Goal: Transaction & Acquisition: Book appointment/travel/reservation

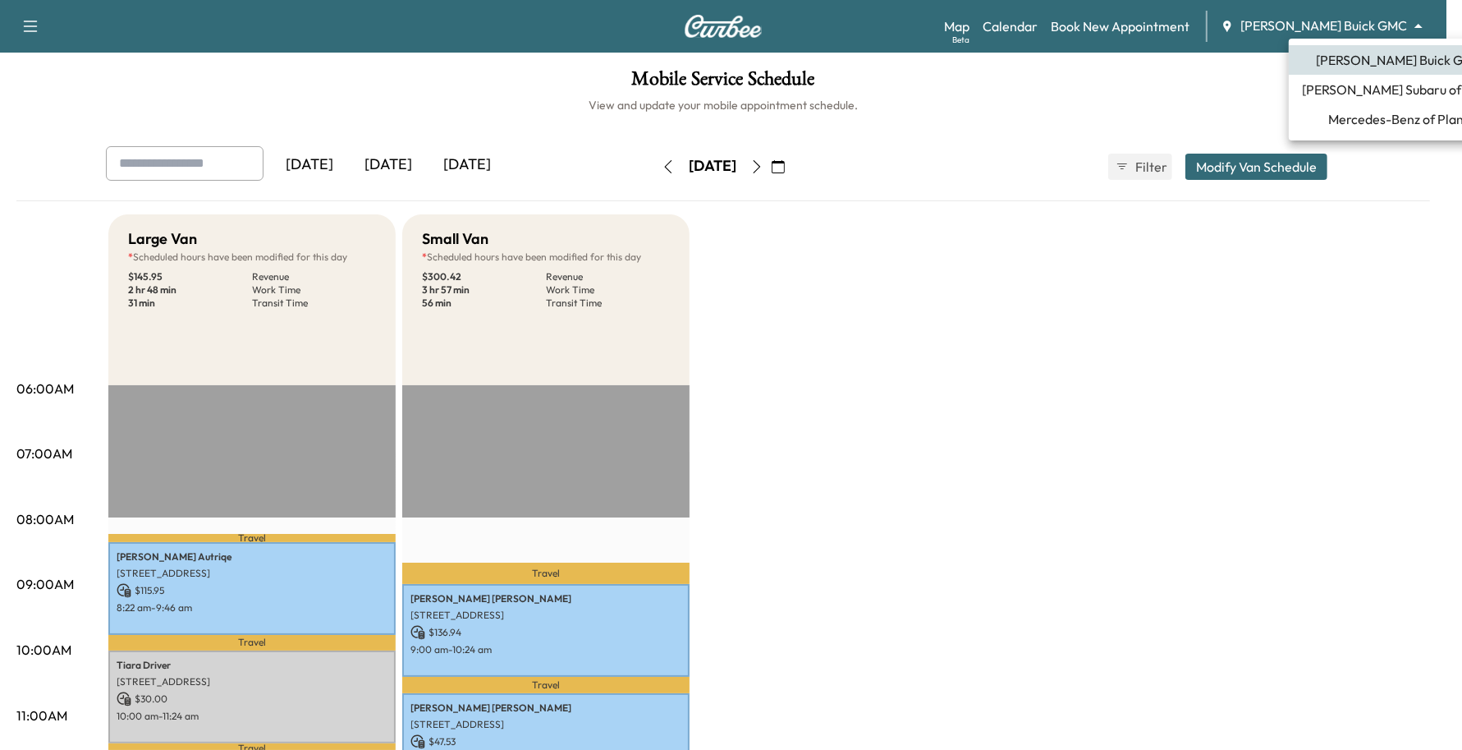
click at [1396, 31] on body "Support Log Out Map Beta Calendar Book New Appointment [PERSON_NAME] Buick GMC …" at bounding box center [731, 375] width 1462 height 750
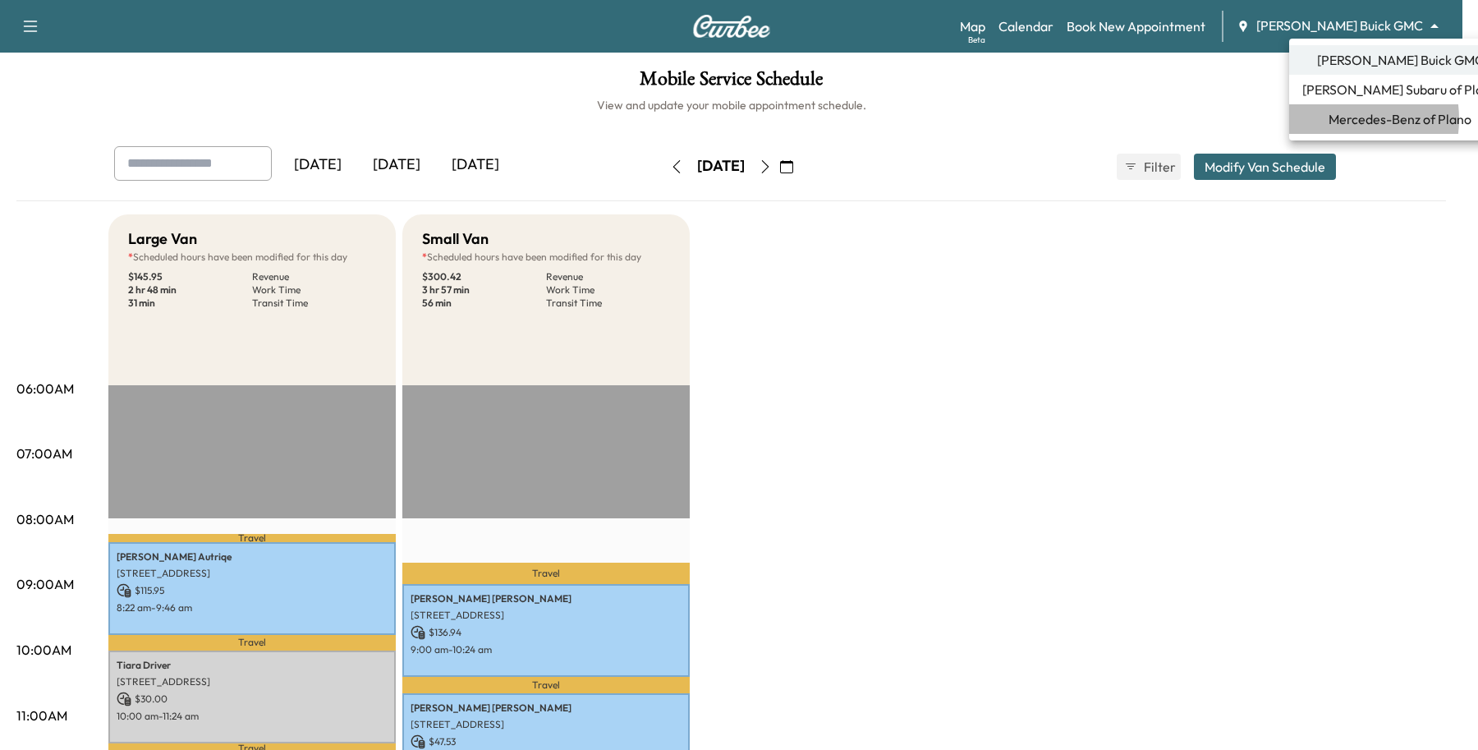
click at [1334, 119] on span "Mercedes-Benz of Plano" at bounding box center [1399, 119] width 143 height 20
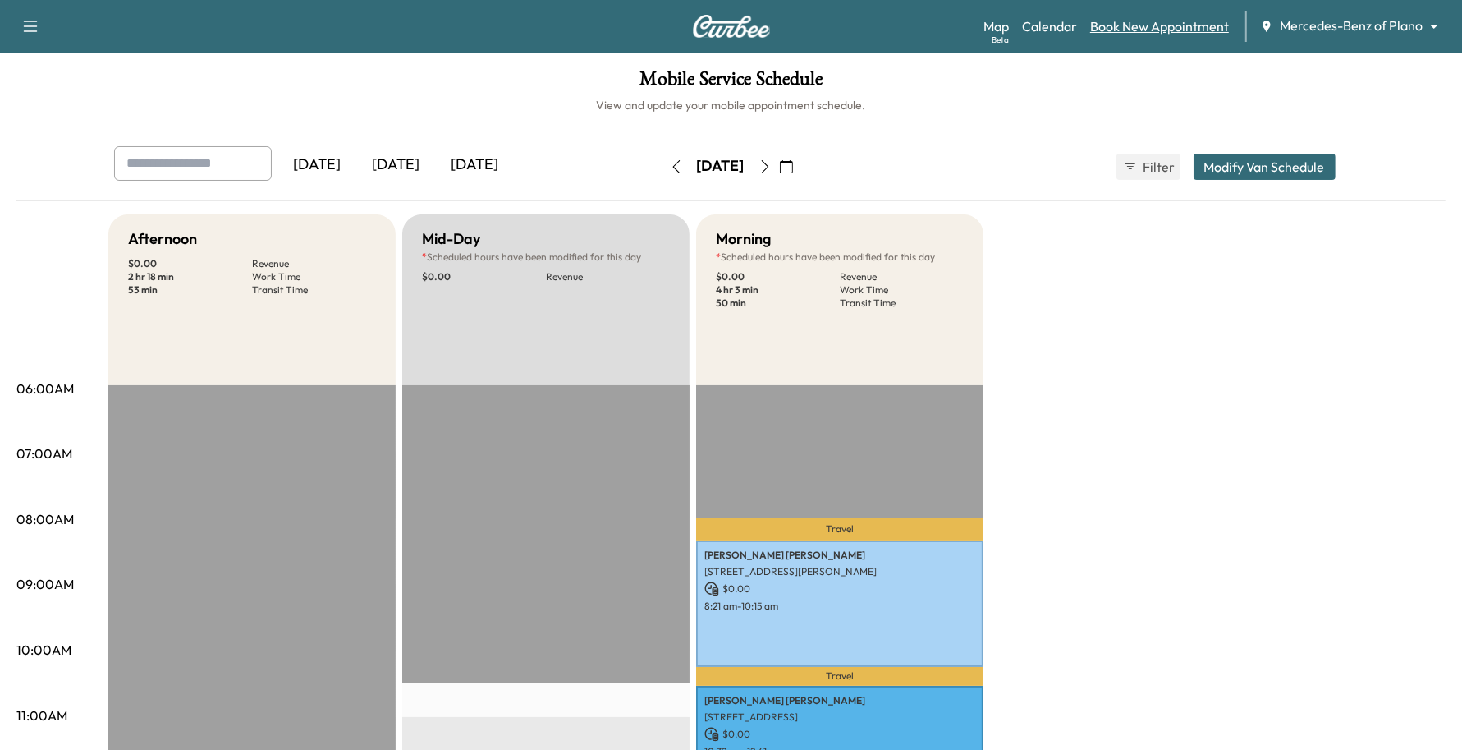
click at [1209, 26] on link "Book New Appointment" at bounding box center [1159, 26] width 139 height 20
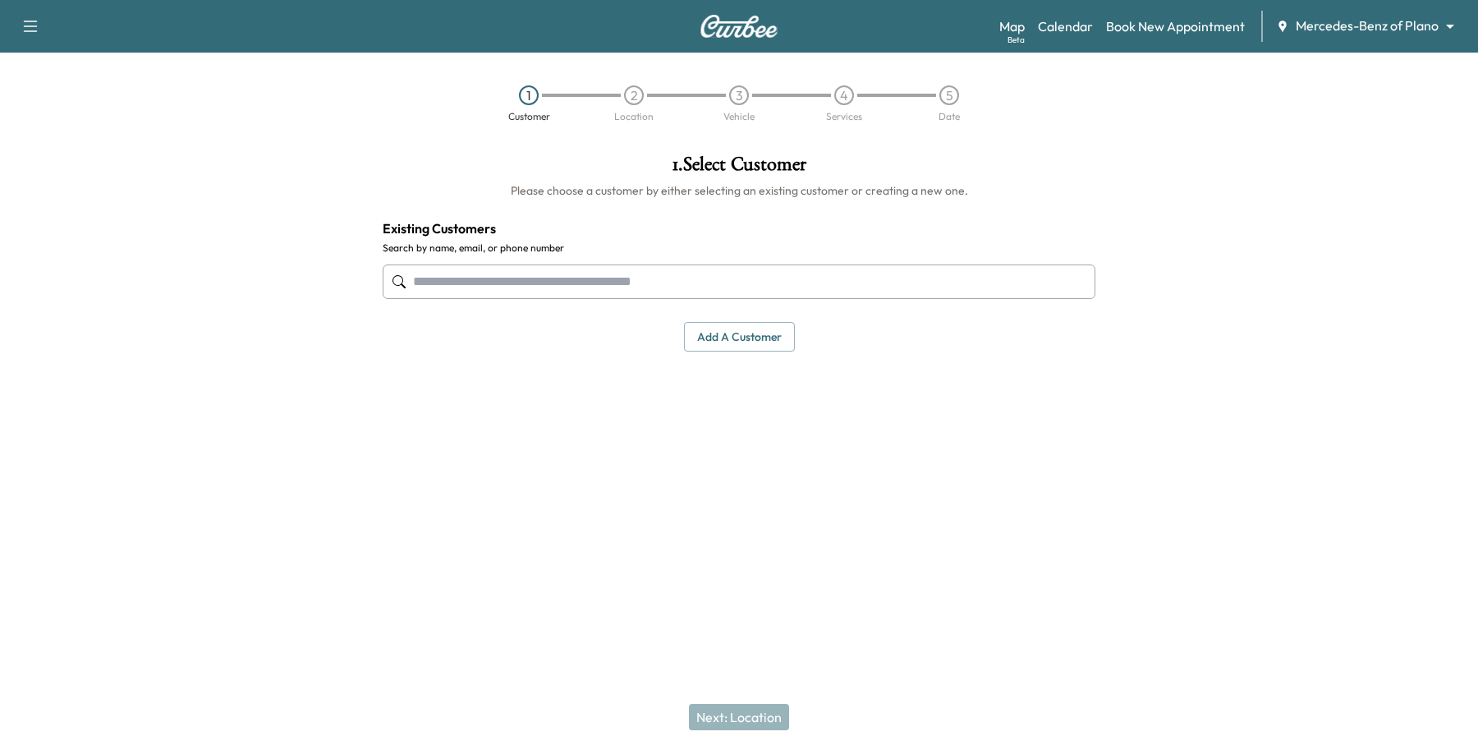
click at [507, 267] on div at bounding box center [739, 282] width 713 height 54
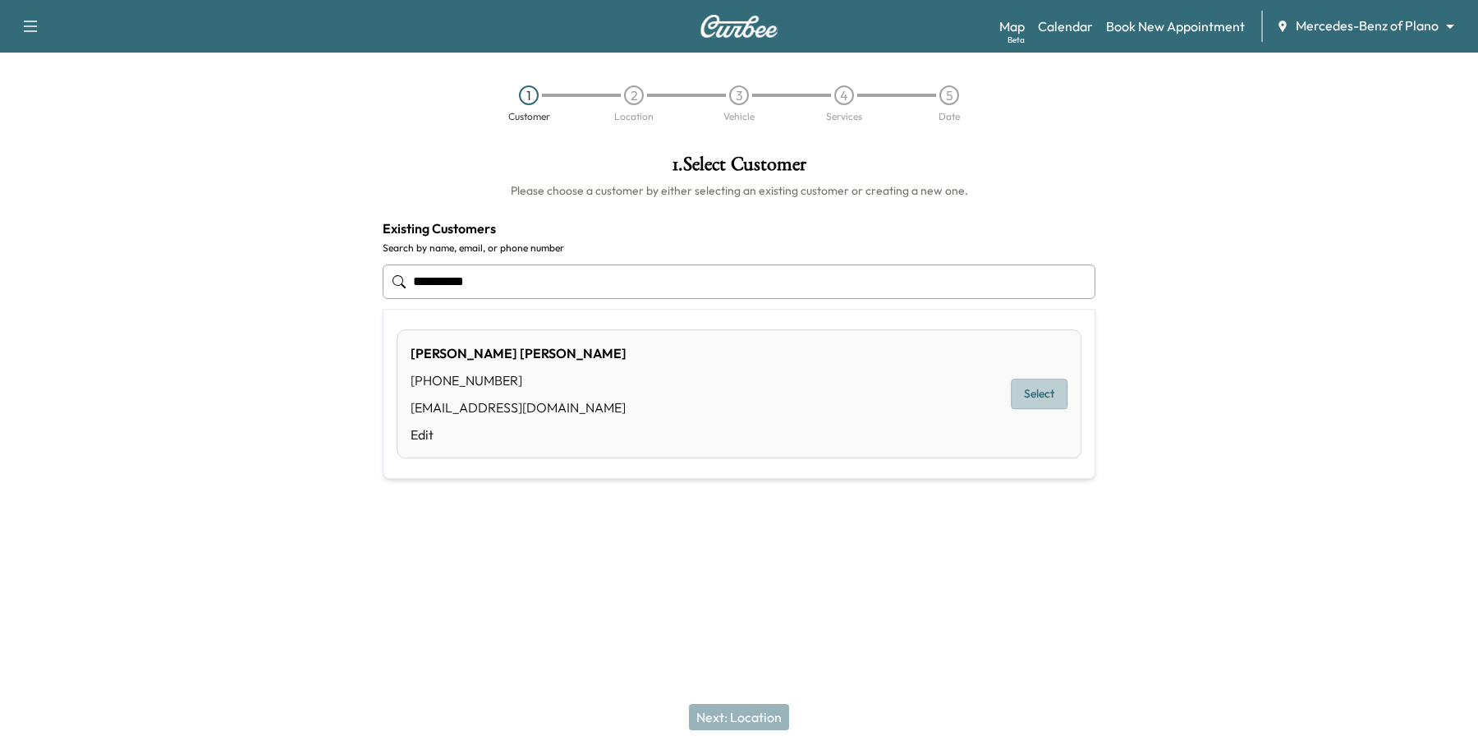
click at [1039, 405] on button "Select" at bounding box center [1039, 394] width 57 height 30
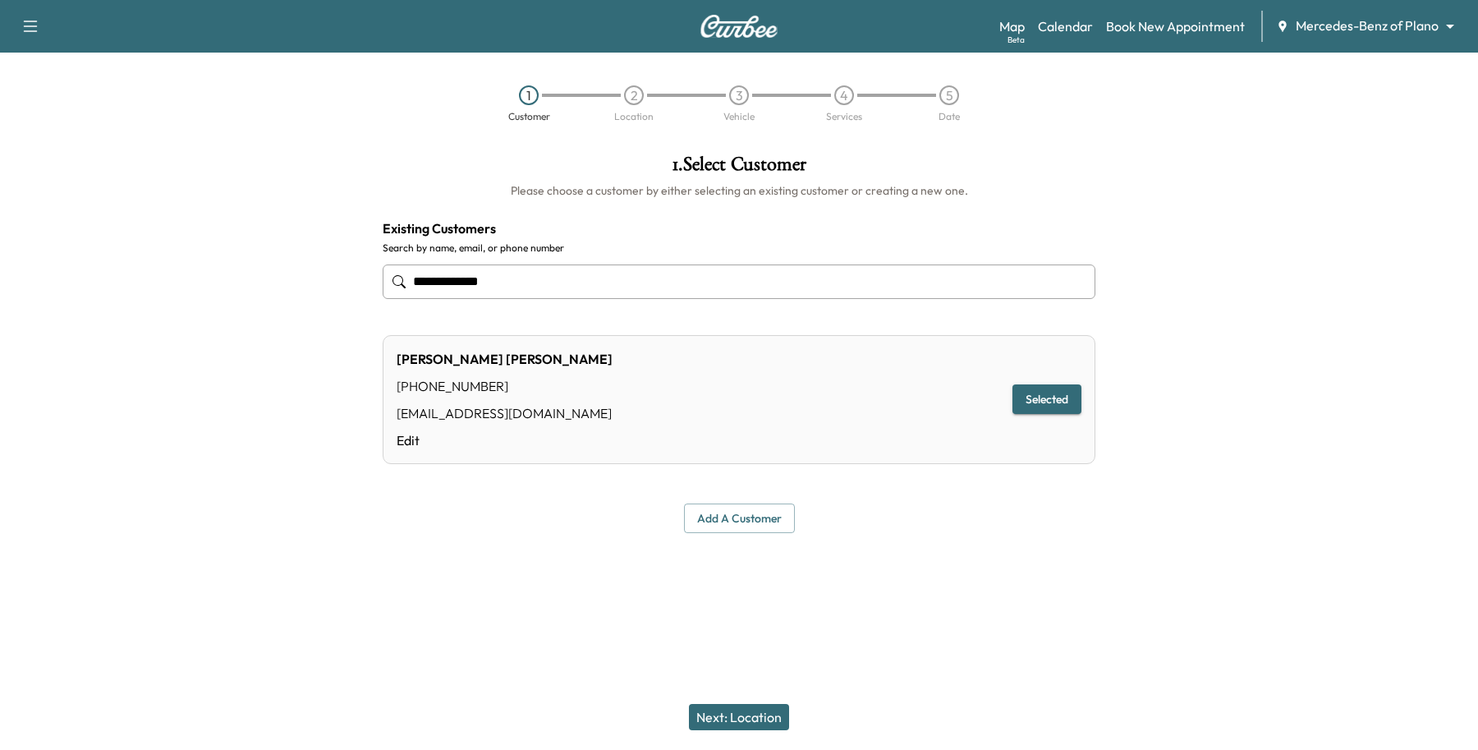
type input "**********"
click at [762, 727] on button "Next: Location" at bounding box center [739, 717] width 100 height 26
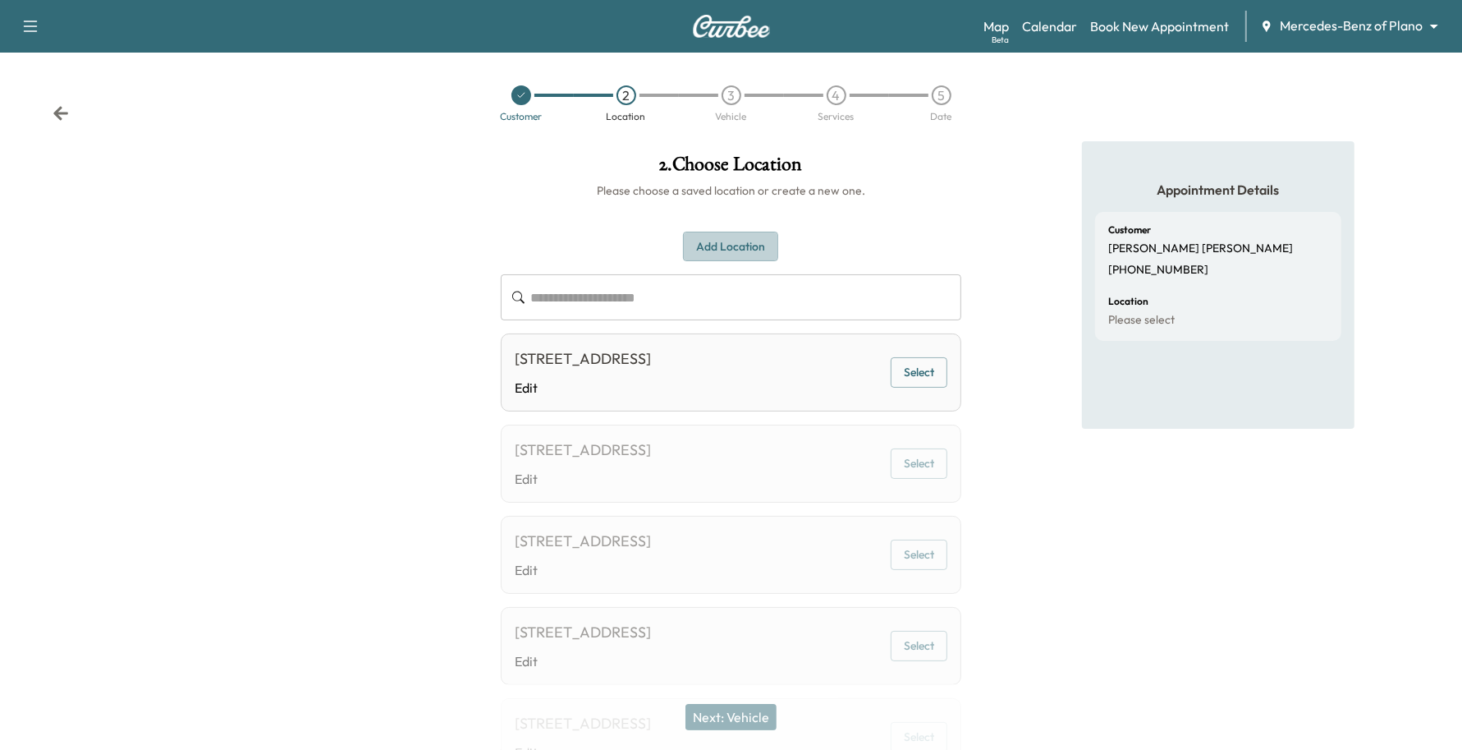
click at [733, 236] on button "Add Location" at bounding box center [730, 247] width 95 height 30
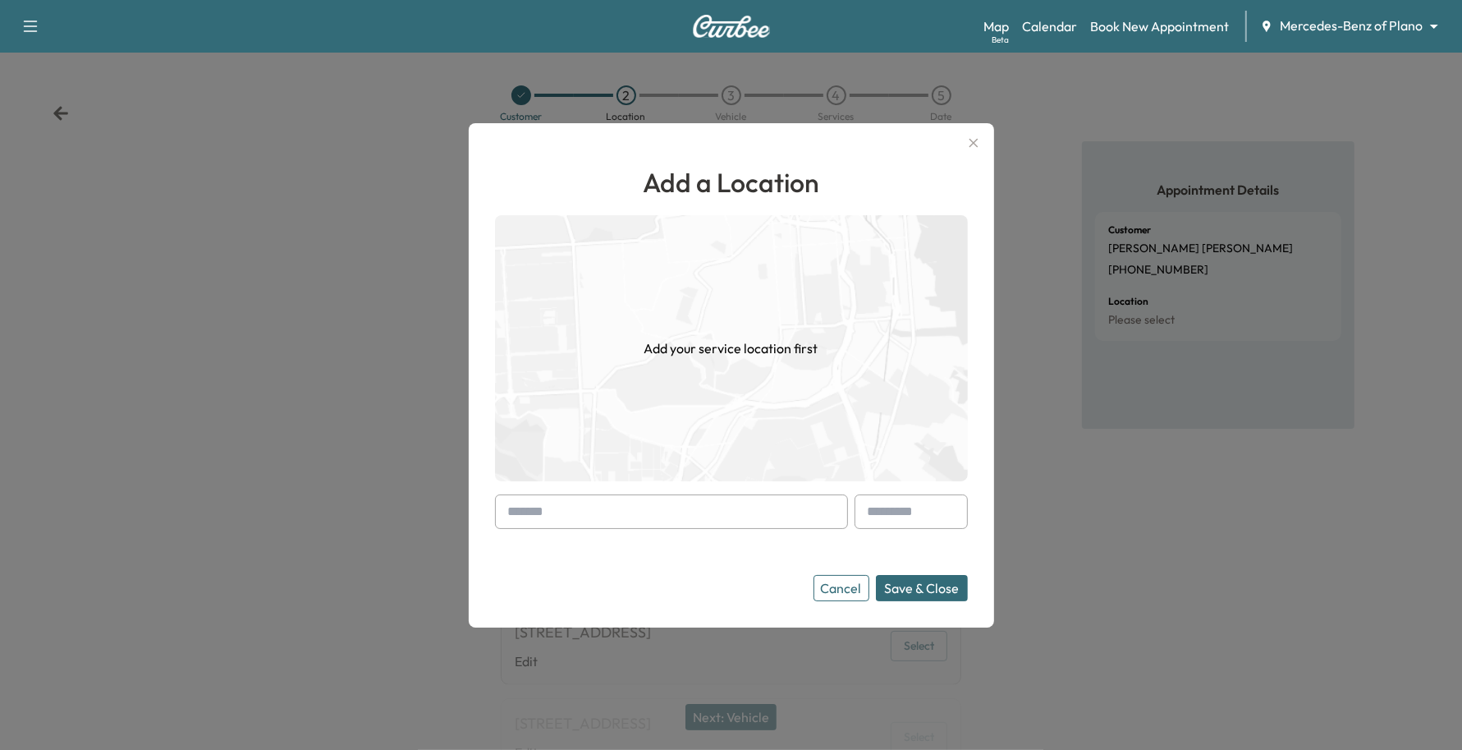
click at [598, 527] on input "text" at bounding box center [671, 511] width 353 height 34
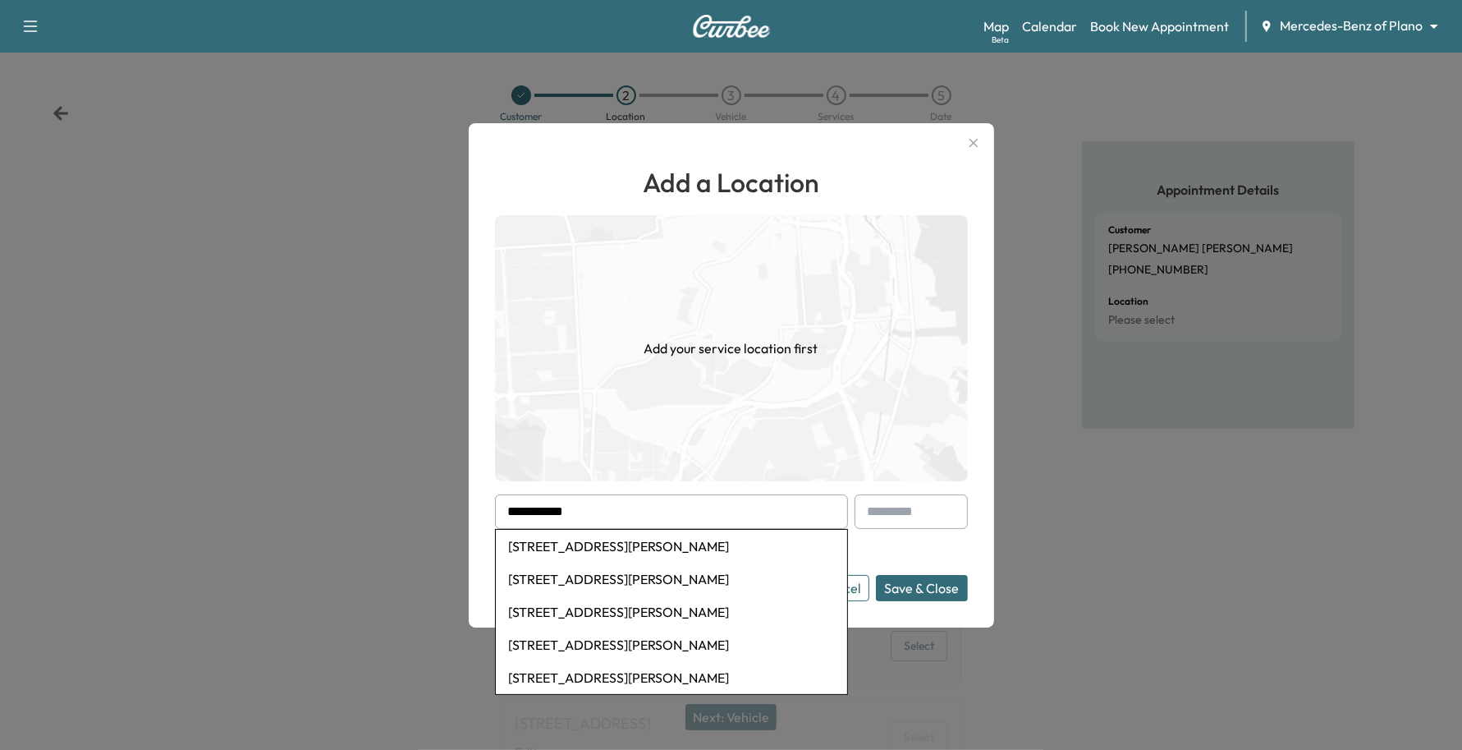
click at [569, 536] on li "[STREET_ADDRESS][PERSON_NAME]" at bounding box center [671, 546] width 351 height 33
type input "**********"
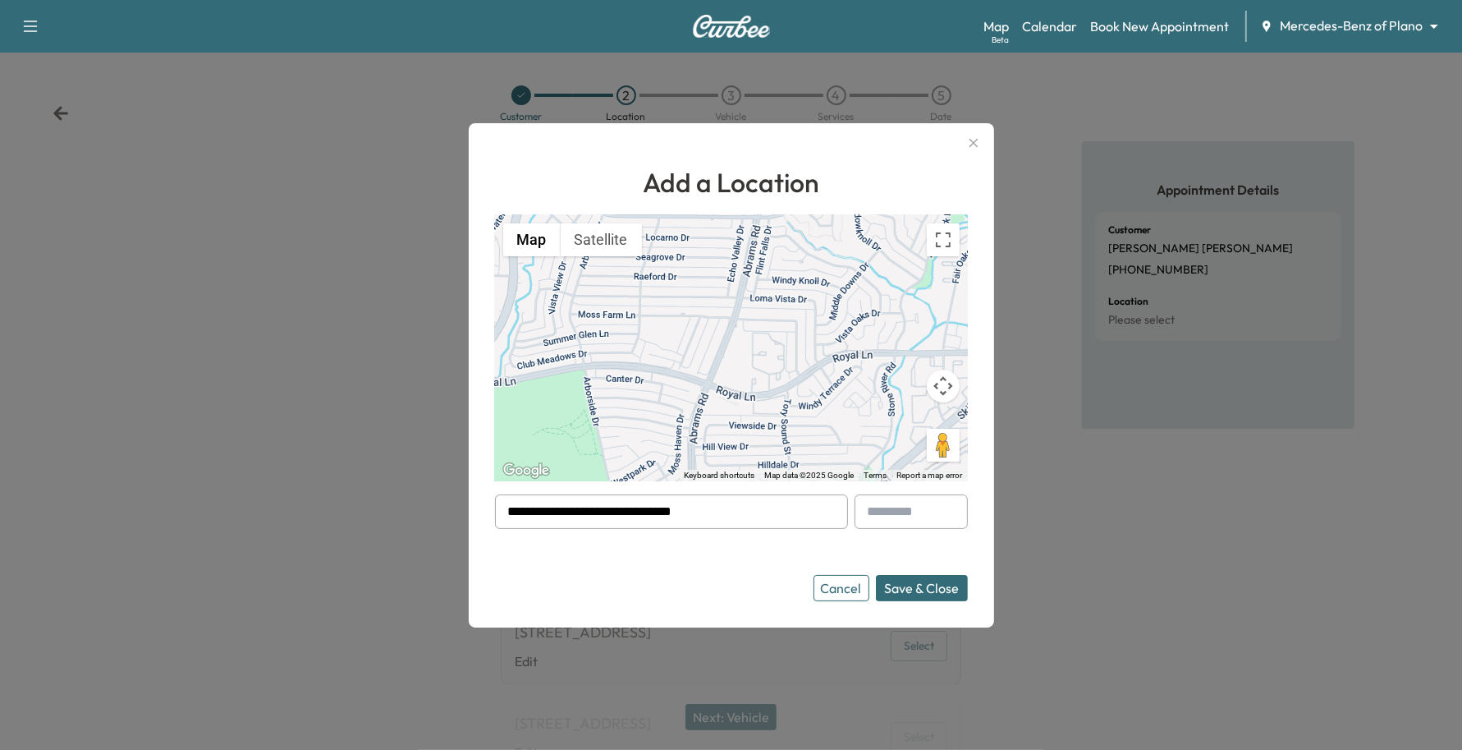
click at [891, 583] on button "Save & Close" at bounding box center [922, 588] width 92 height 26
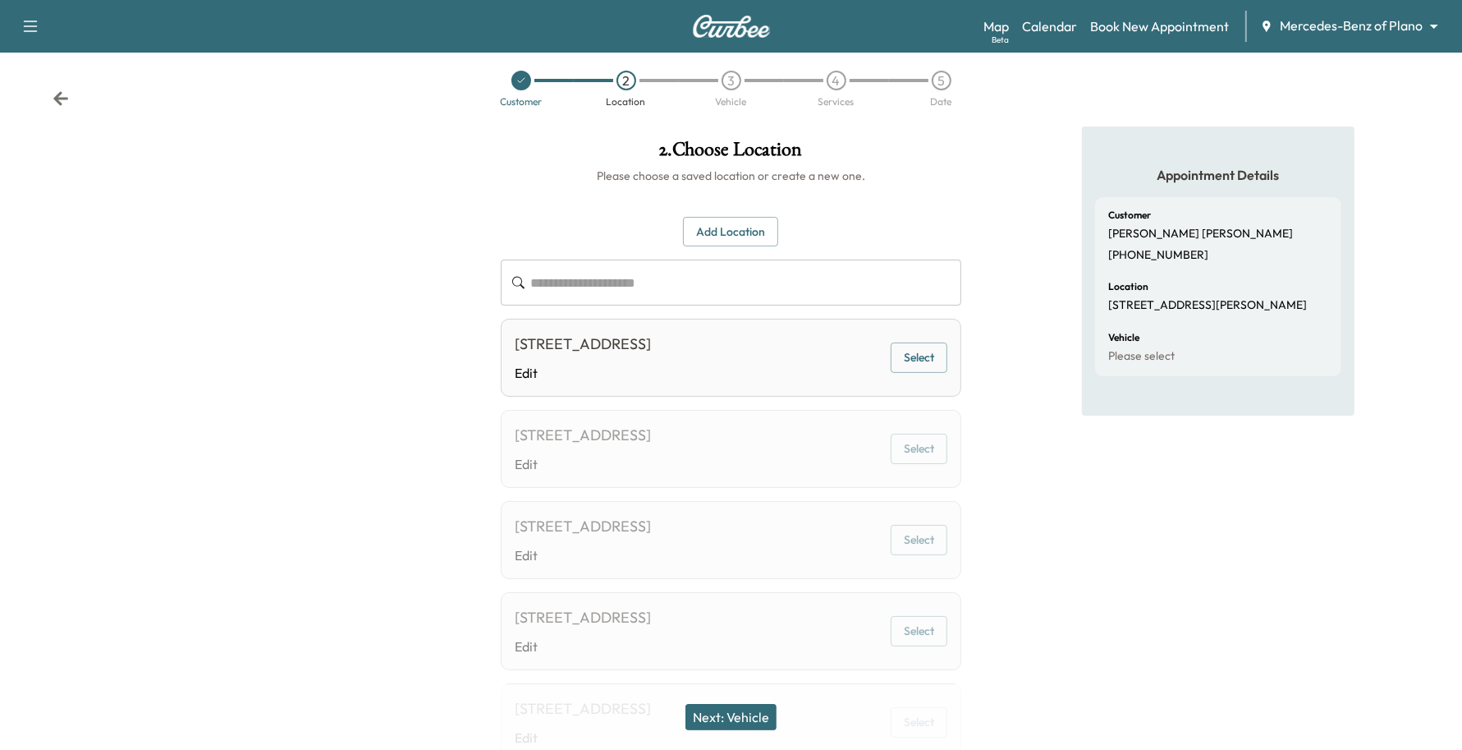
scroll to position [218, 0]
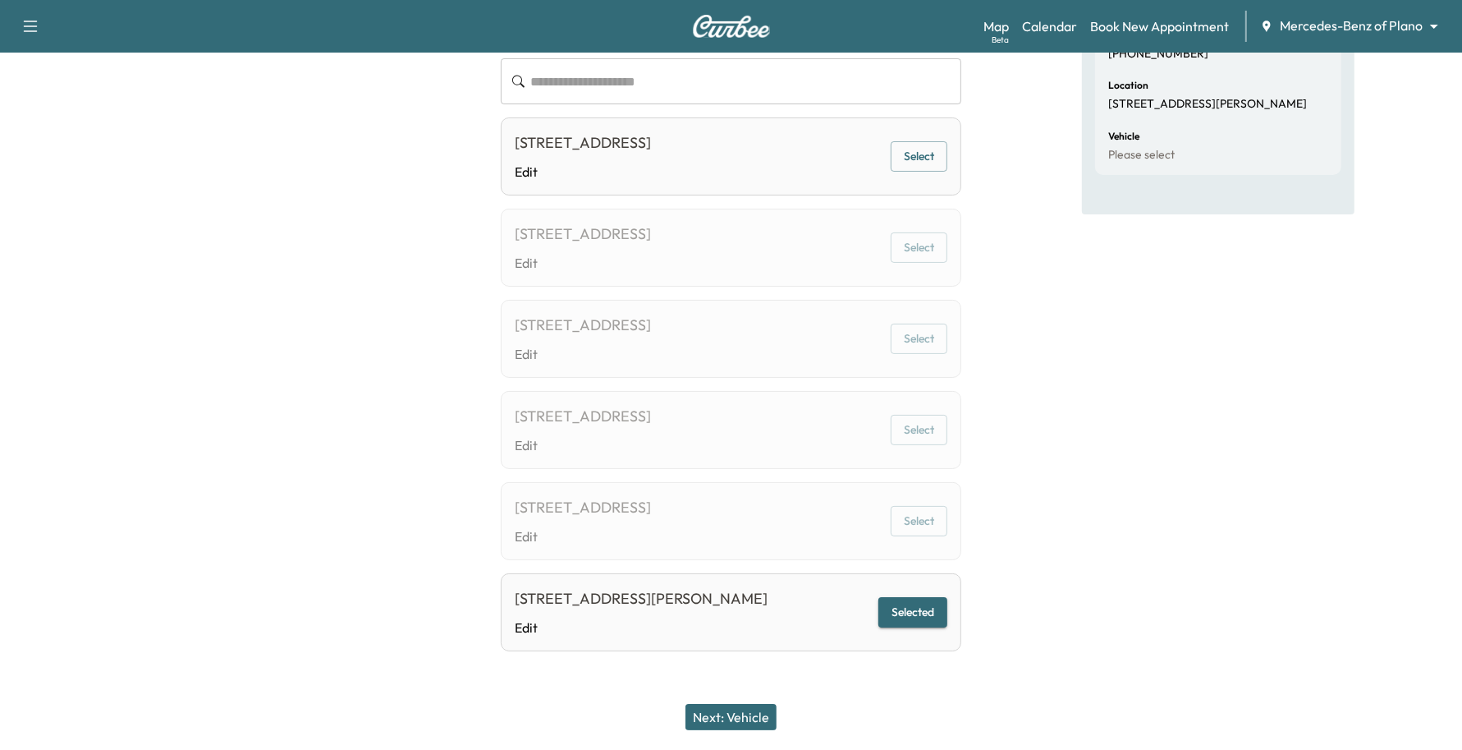
click at [728, 711] on button "Next: Vehicle" at bounding box center [731, 717] width 91 height 26
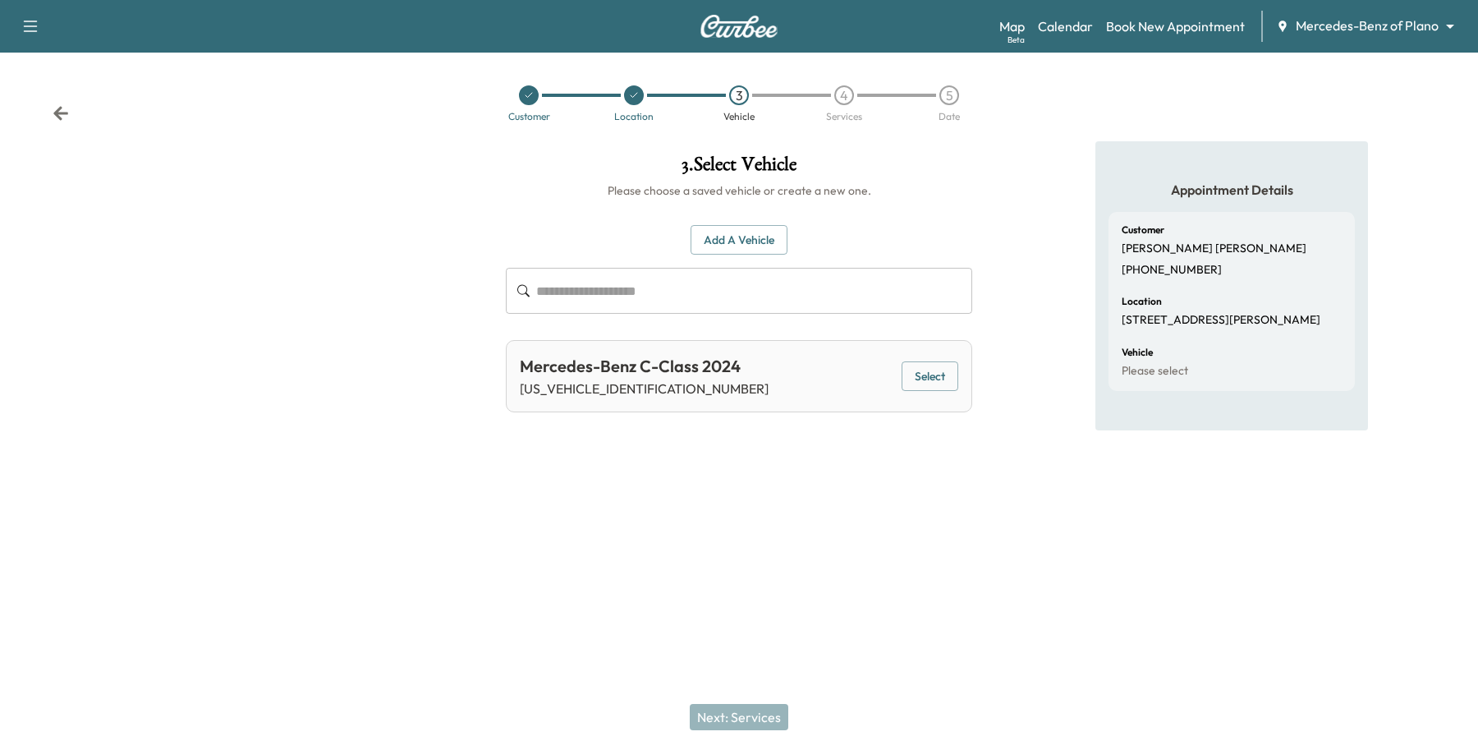
click at [938, 383] on button "Select" at bounding box center [929, 376] width 57 height 30
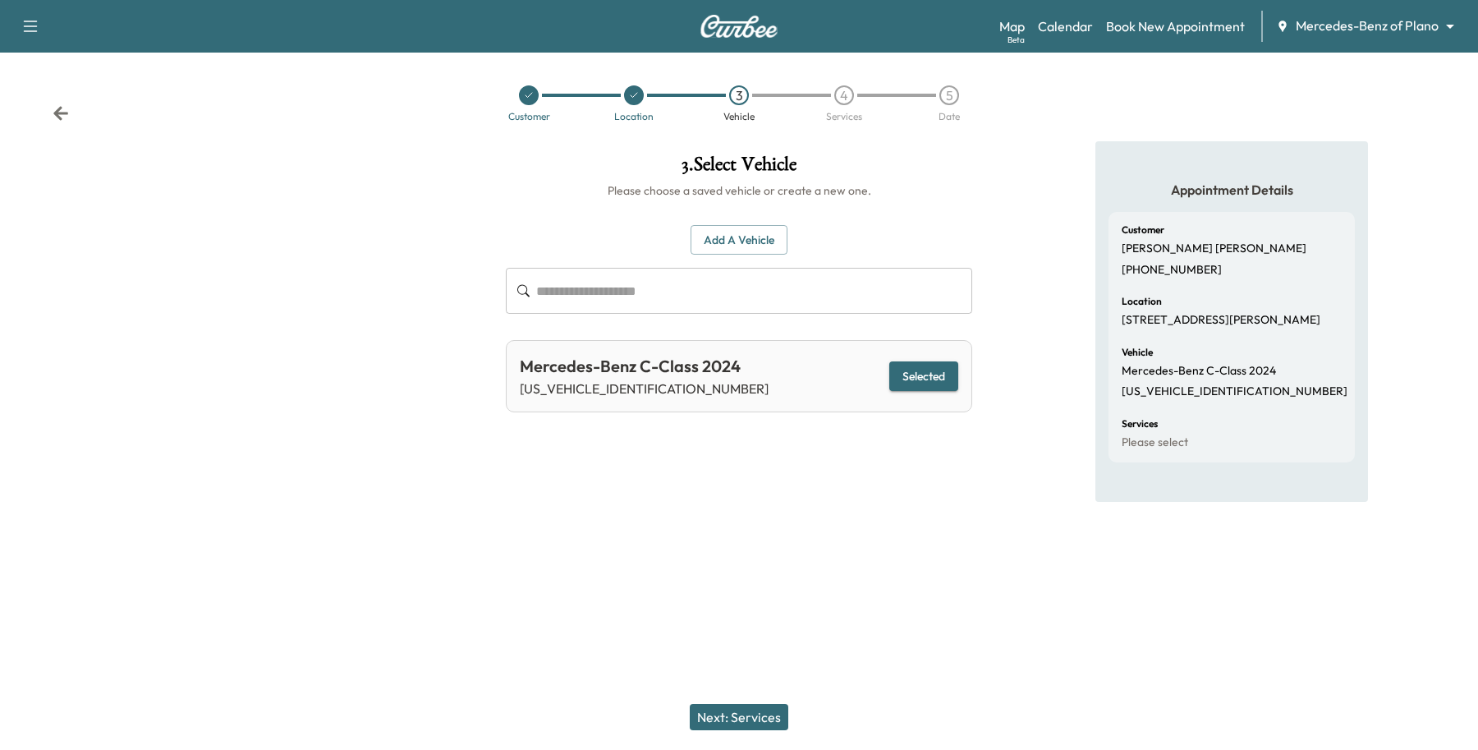
click at [715, 704] on button "Next: Services" at bounding box center [739, 717] width 99 height 26
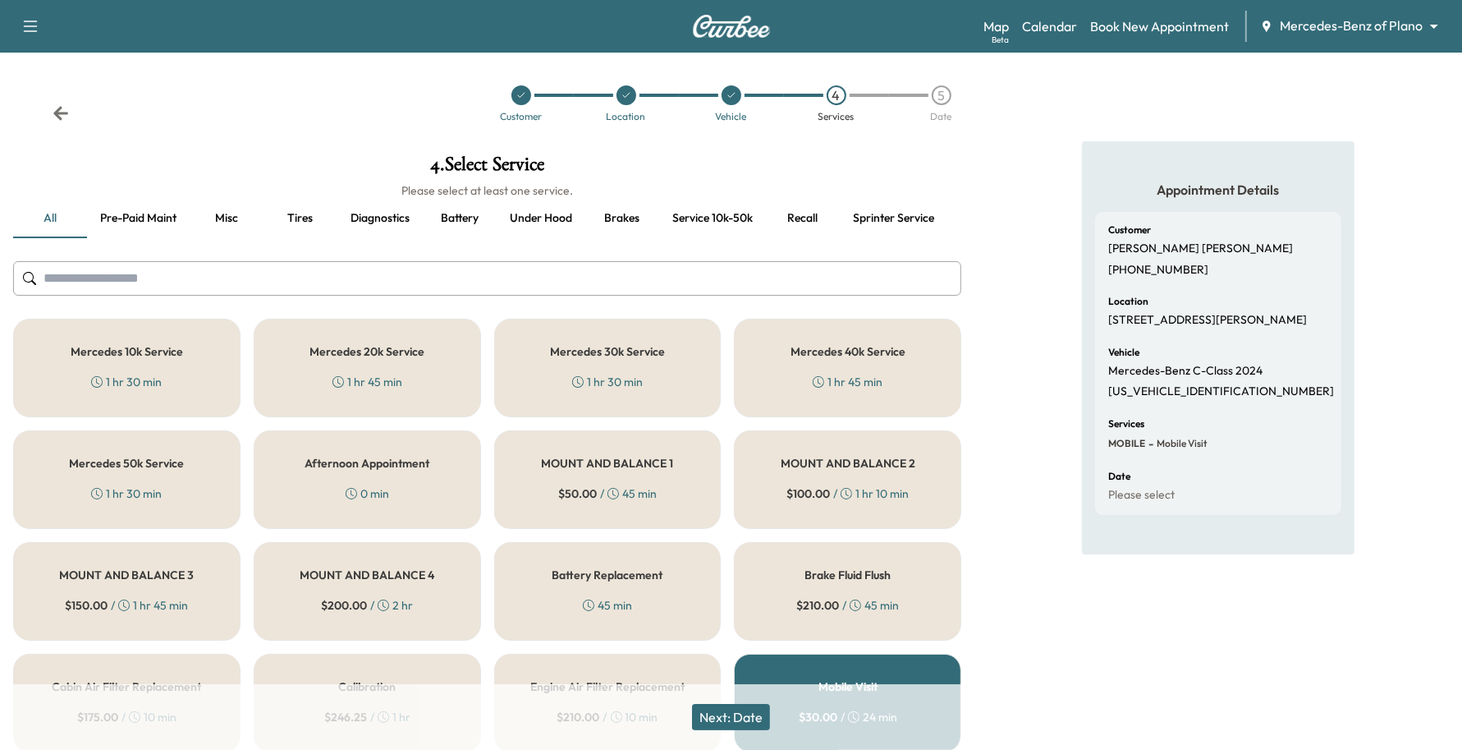
click at [355, 370] on div "Mercedes 20k Service 1 hr 45 min" at bounding box center [367, 368] width 227 height 99
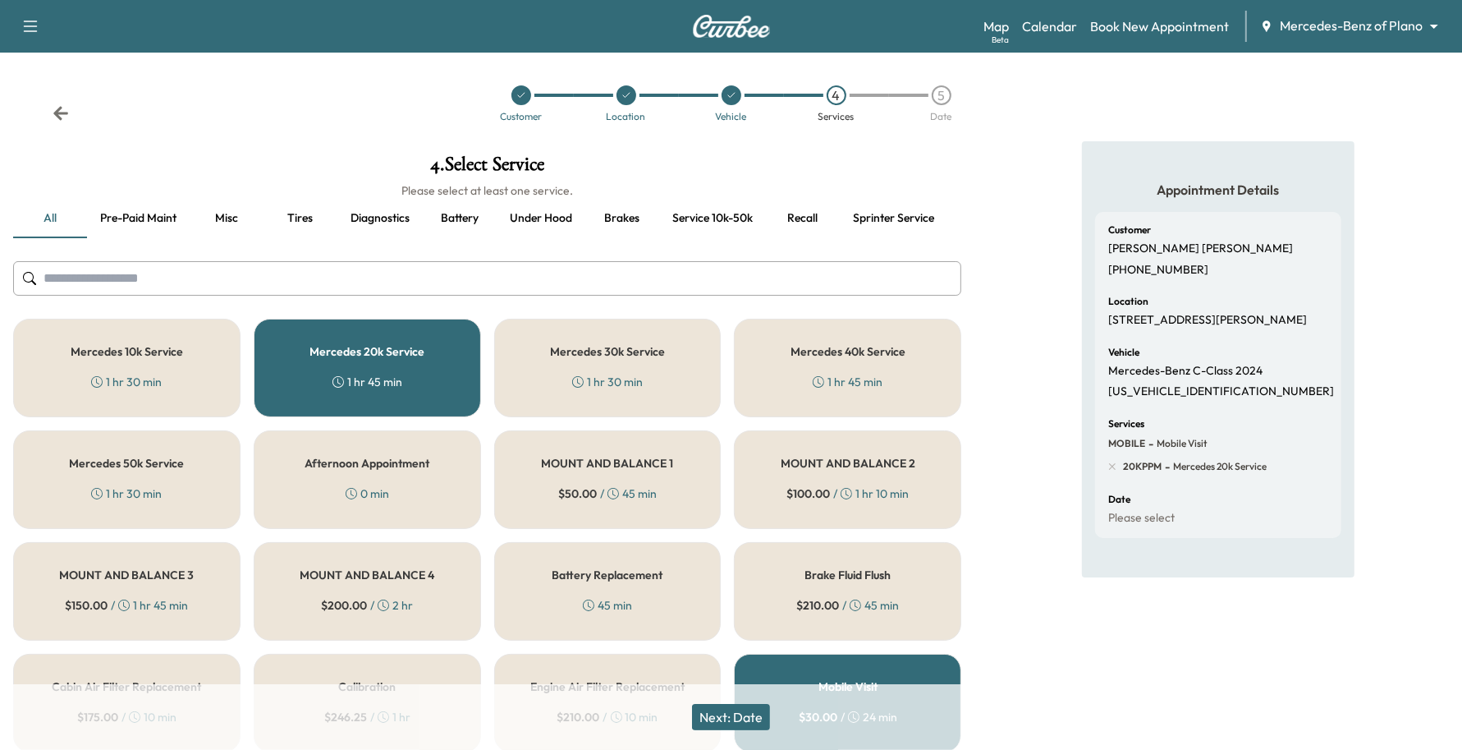
click at [732, 716] on button "Next: Date" at bounding box center [731, 717] width 78 height 26
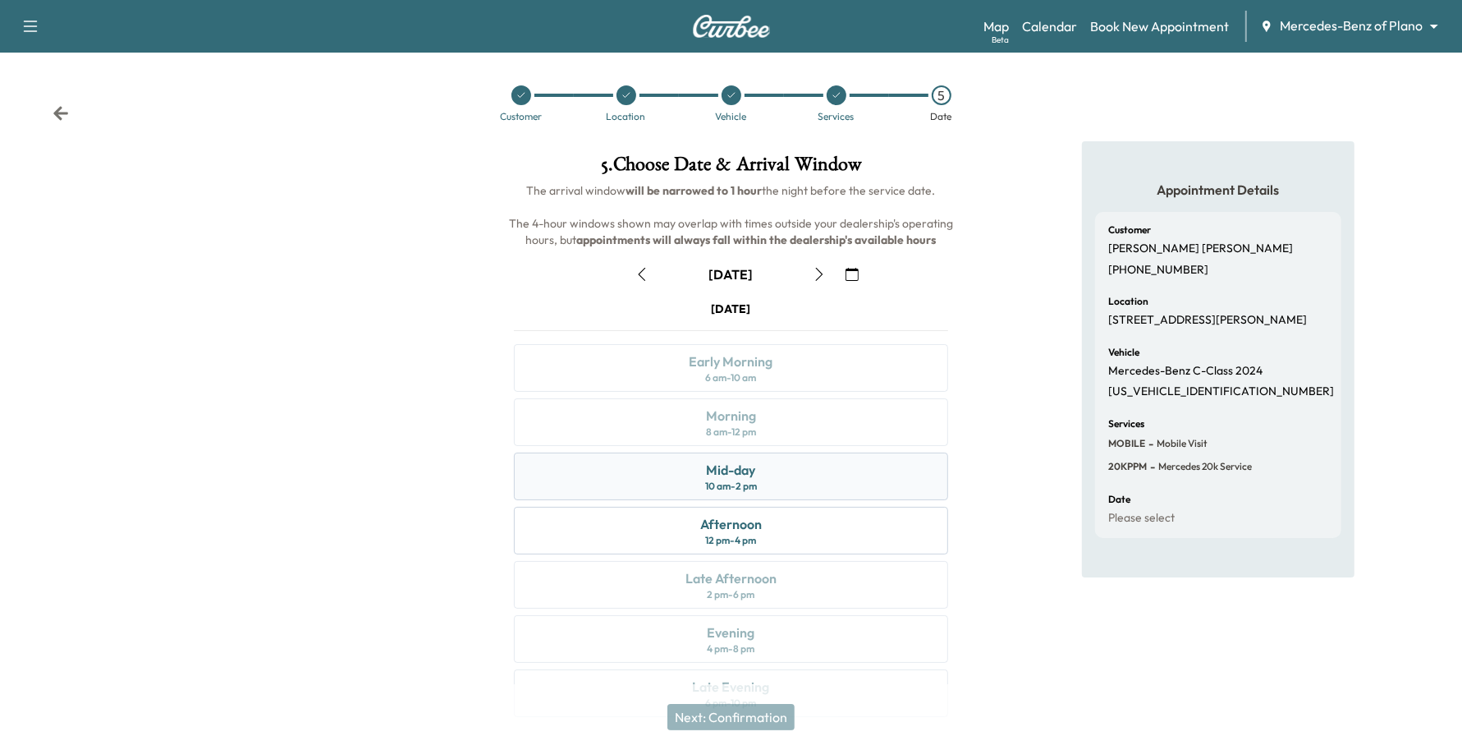
click at [700, 475] on div "Mid-day 10 am - 2 pm" at bounding box center [731, 476] width 435 height 48
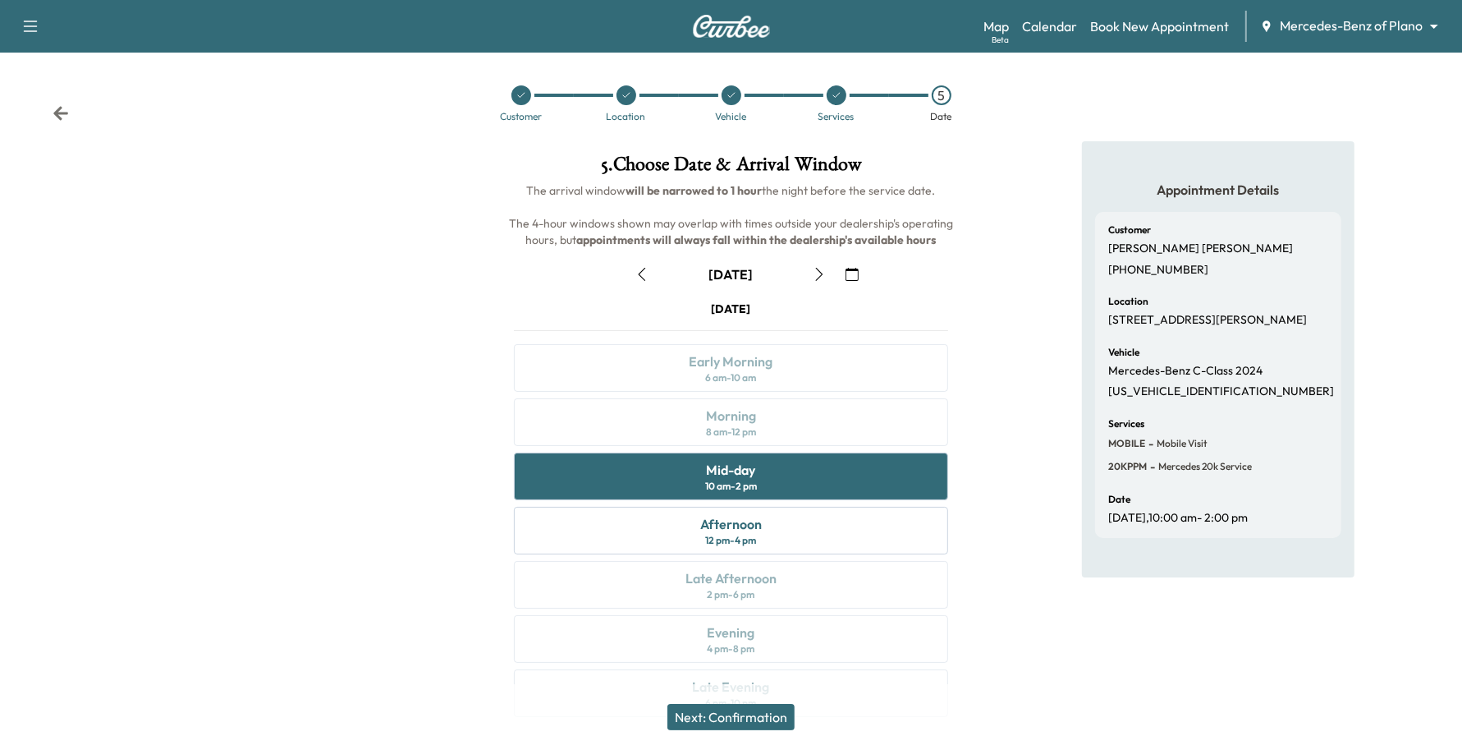
click at [749, 716] on button "Next: Confirmation" at bounding box center [730, 717] width 127 height 26
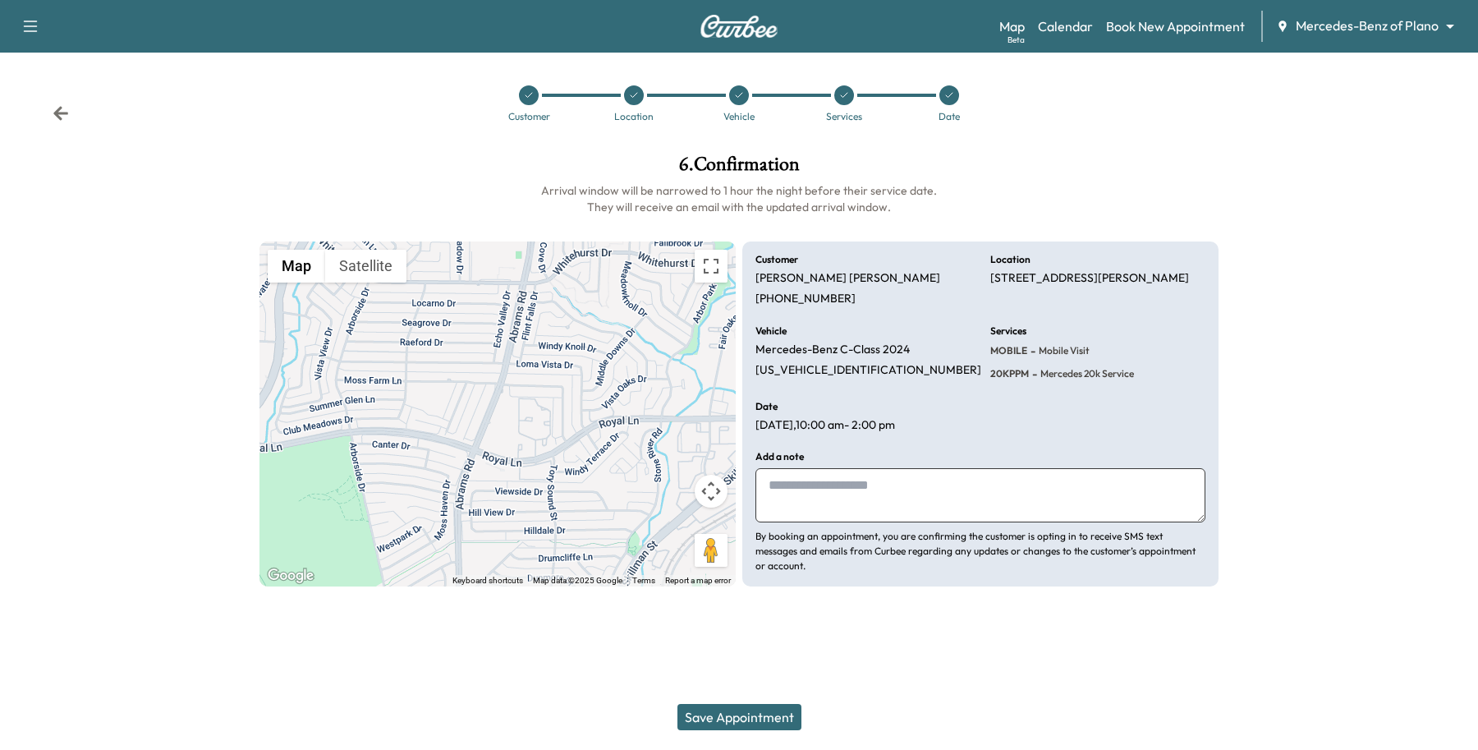
click at [749, 719] on button "Save Appointment" at bounding box center [739, 717] width 124 height 26
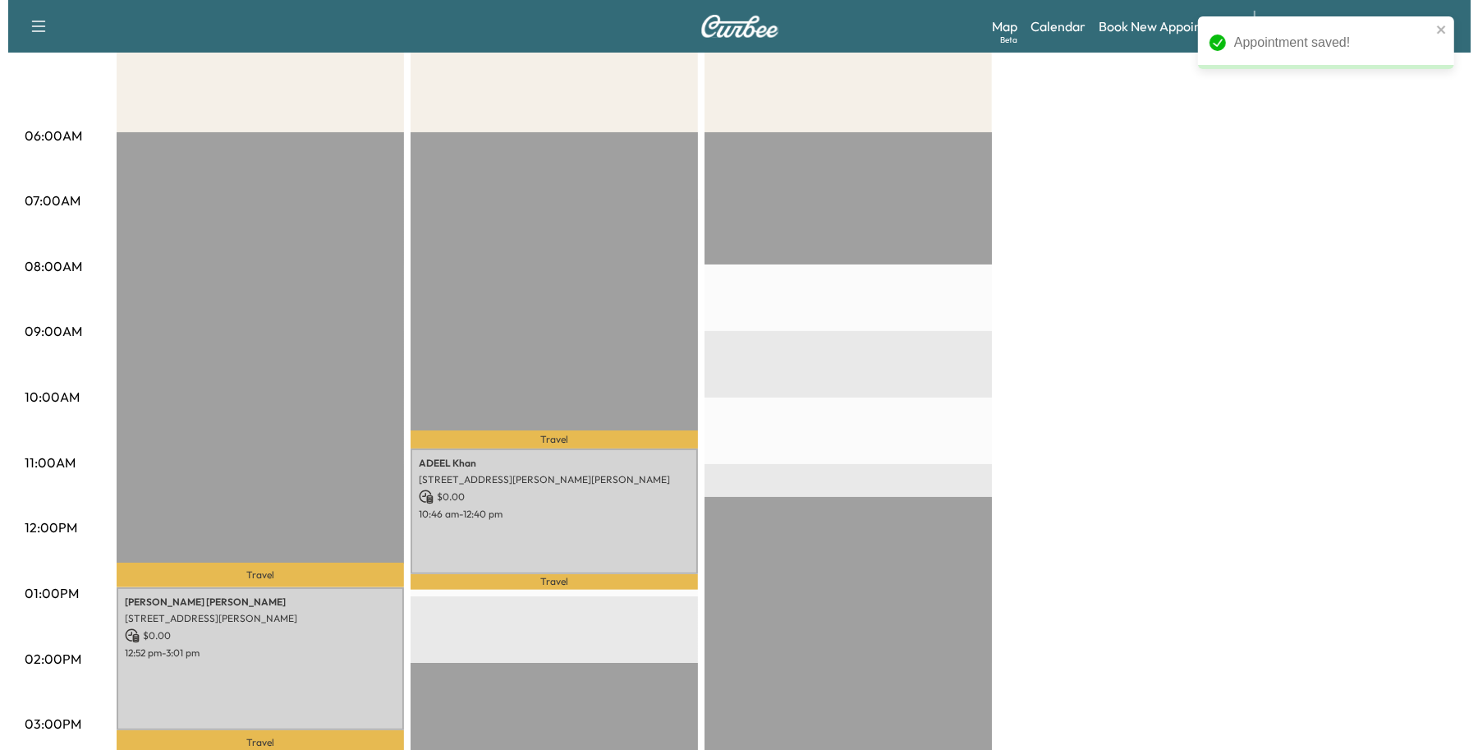
scroll to position [410, 0]
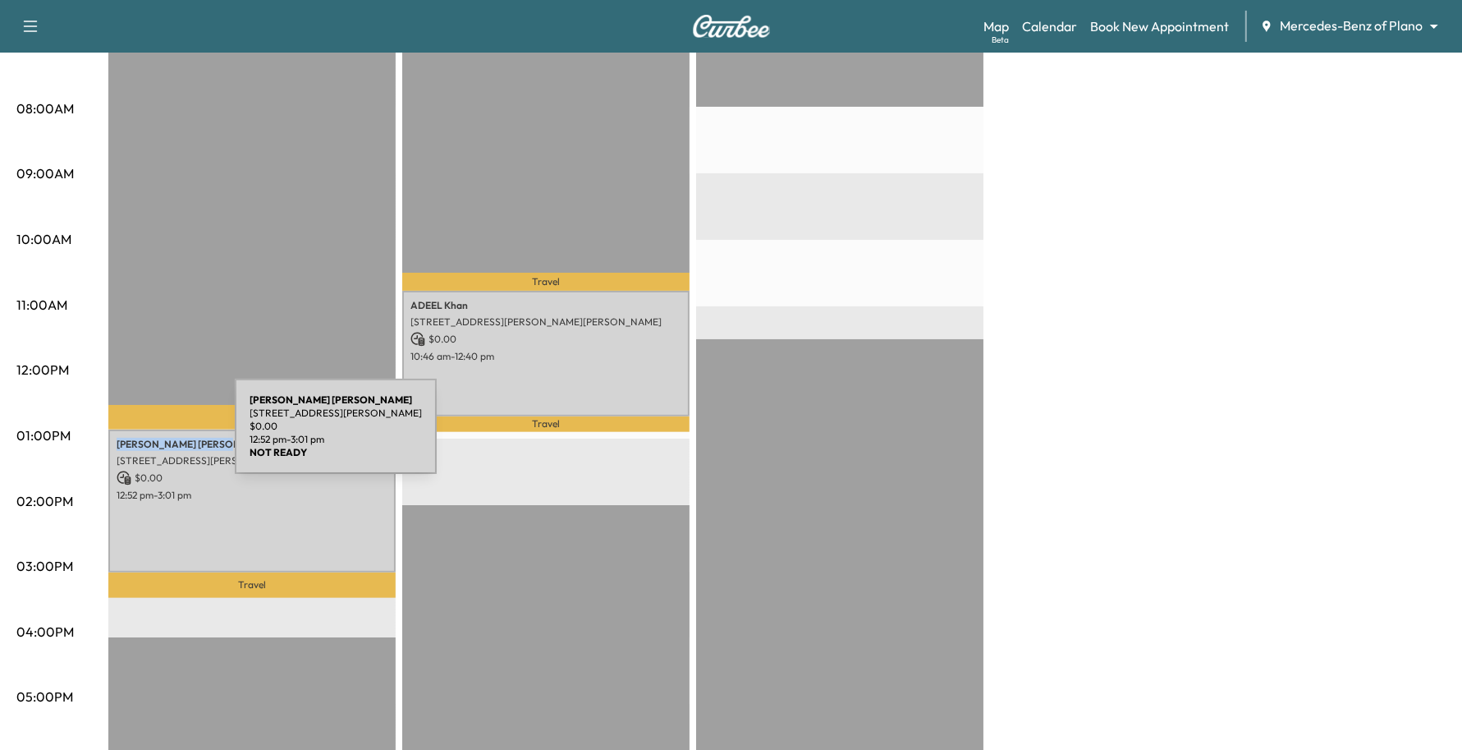
drag, startPoint x: 194, startPoint y: 440, endPoint x: 112, endPoint y: 436, distance: 82.2
click at [112, 436] on div "[PERSON_NAME] [STREET_ADDRESS][PERSON_NAME] $ 0.00 12:52 pm - 3:01 pm" at bounding box center [251, 500] width 287 height 143
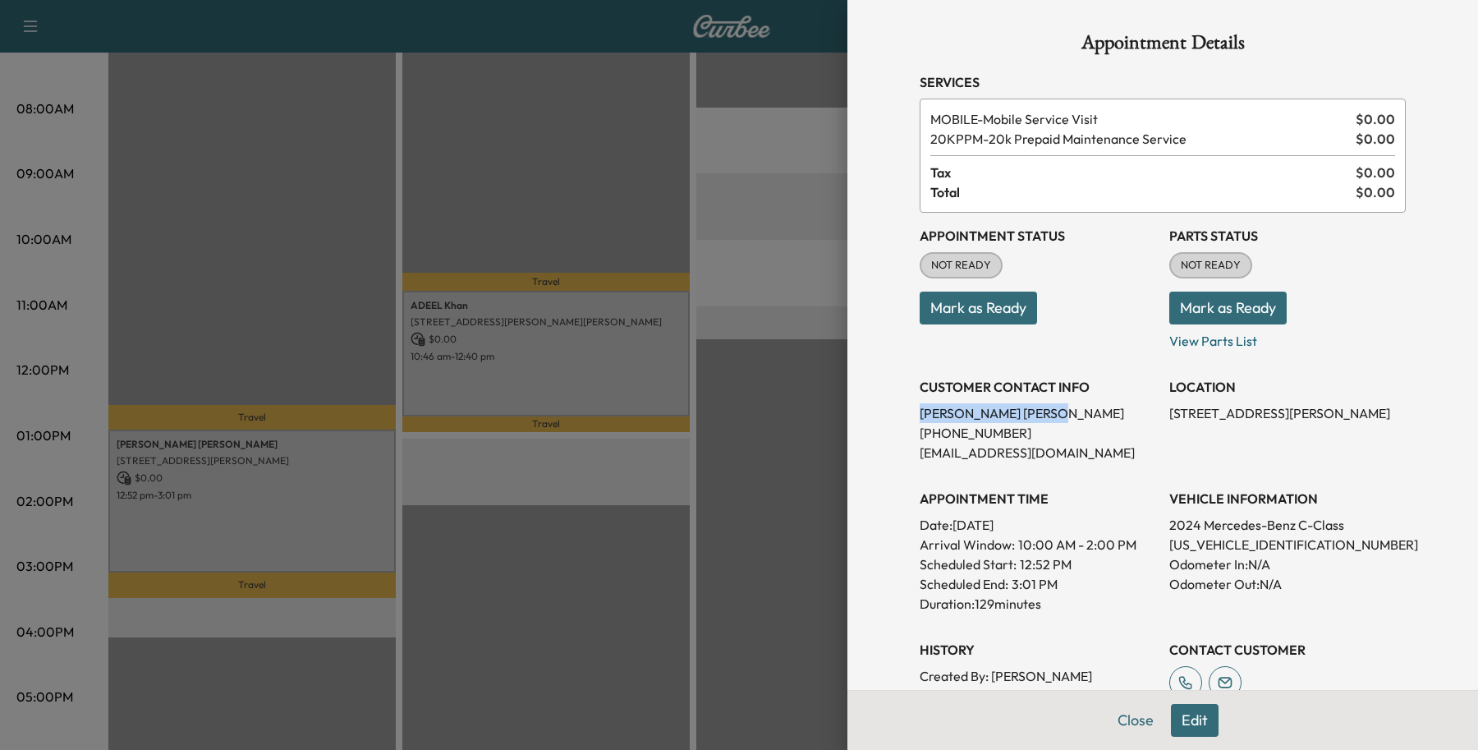
drag, startPoint x: 112, startPoint y: 436, endPoint x: 874, endPoint y: 409, distance: 763.2
click at [874, 409] on div "Appointment Details Services MOBILE - Mobile Service Visit $ 0.00 20KPPM - 20k …" at bounding box center [1162, 375] width 631 height 750
copy p "[PERSON_NAME]"
